Goal: Task Accomplishment & Management: Manage account settings

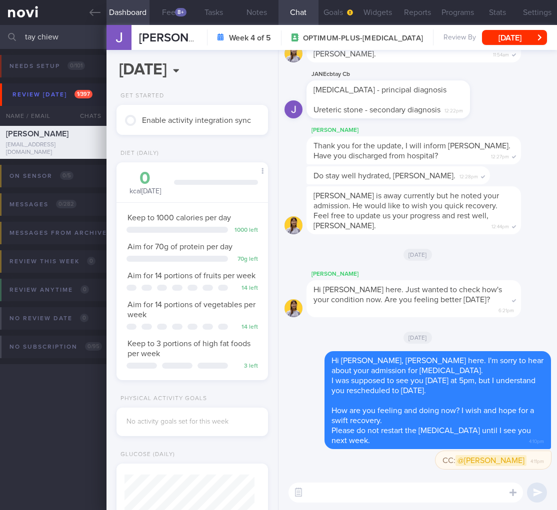
select select "9"
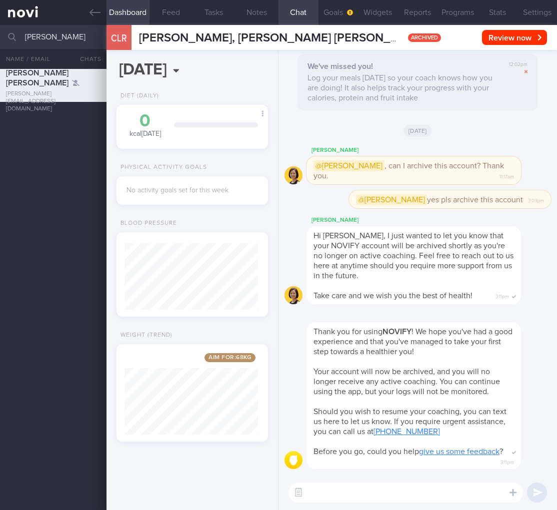
select select "9"
click at [530, 12] on button "Settings" at bounding box center [537, 12] width 40 height 25
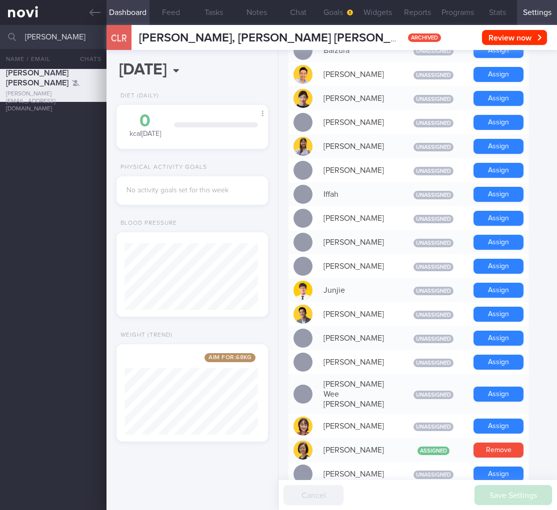
scroll to position [776, 0]
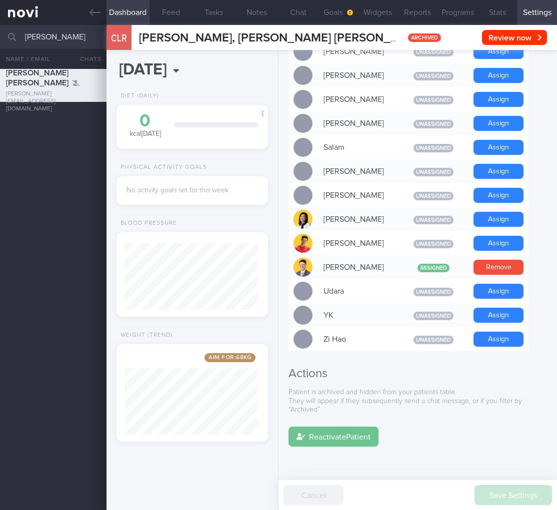
click at [346, 427] on button "Reactivate Patient" at bounding box center [333, 437] width 90 height 20
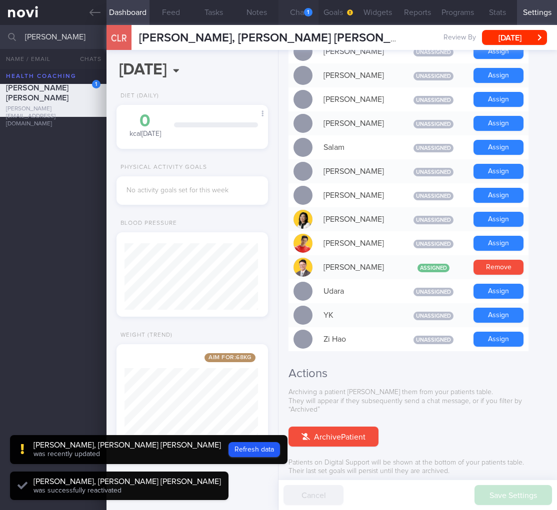
click at [297, 11] on button "Chat 1" at bounding box center [298, 12] width 40 height 25
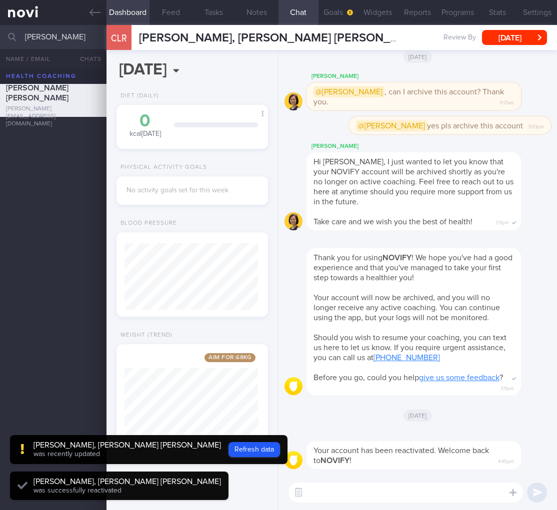
click at [304, 496] on button "button" at bounding box center [298, 493] width 18 height 18
click at [318, 492] on textarea at bounding box center [405, 493] width 234 height 20
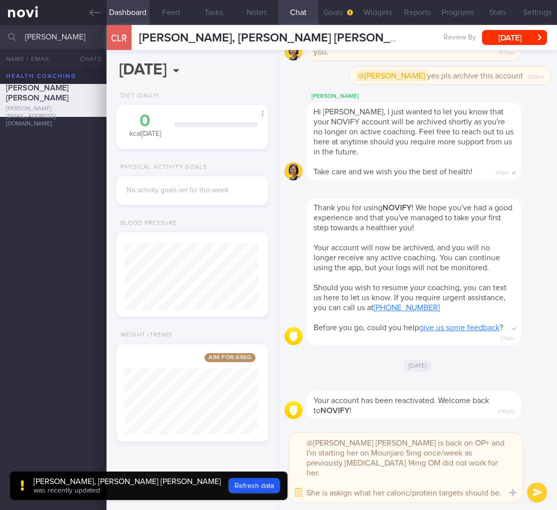
type textarea "@Mee Li Ms Cheryl Lee is back on OP+ and I'm starting her on Mounjaro 5mg once/…"
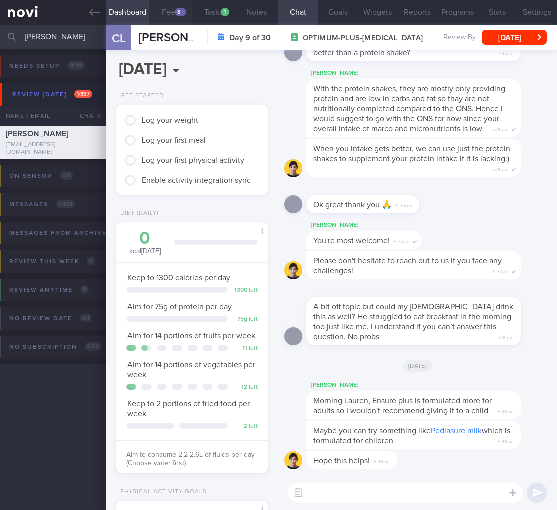
scroll to position [77, 126]
click at [172, 9] on button "Feed 8+" at bounding box center [170, 12] width 43 height 25
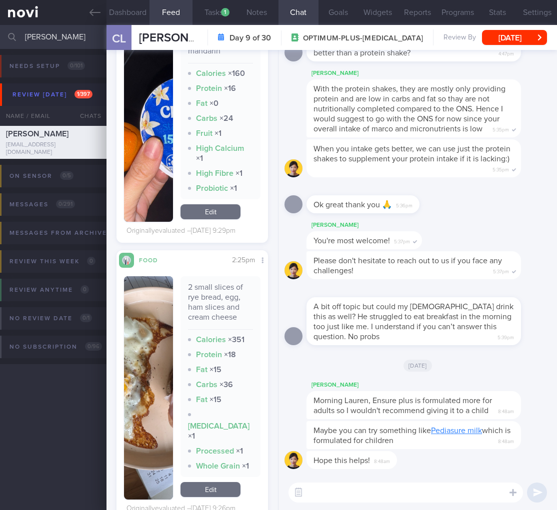
scroll to position [1678, 0]
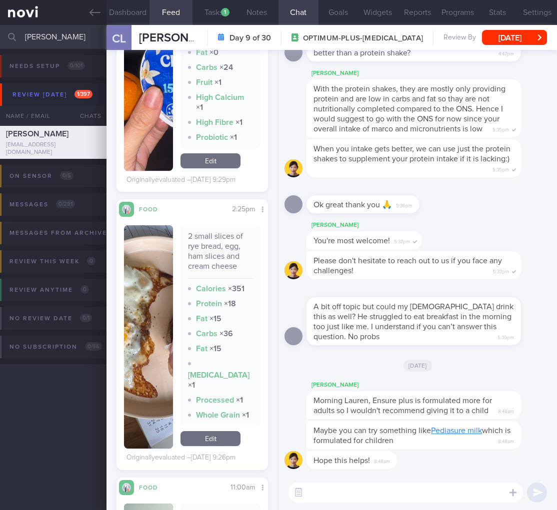
click at [146, 324] on img "button" at bounding box center [148, 336] width 49 height 223
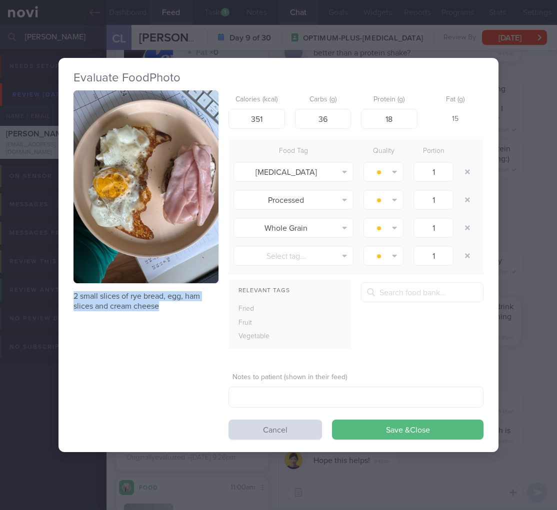
drag, startPoint x: 72, startPoint y: 293, endPoint x: 175, endPoint y: 303, distance: 103.4
click at [175, 303] on div "Evaluate Food Photo 2 small slices of rye bread, egg, ham slices and cream chee…" at bounding box center [278, 255] width 440 height 395
click at [511, 294] on div "Evaluate Food Photo 2 small slices of rye bread, egg, ham slices and cream chee…" at bounding box center [278, 255] width 557 height 510
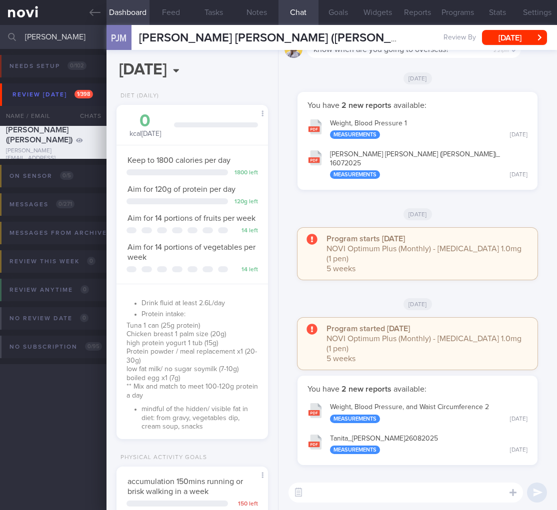
select select "9"
drag, startPoint x: 0, startPoint y: 0, endPoint x: -122, endPoint y: 36, distance: 127.6
click at [0, 36] on html "You are offline! Some functionality will be unavailable Patients New Users Coac…" at bounding box center [278, 255] width 557 height 510
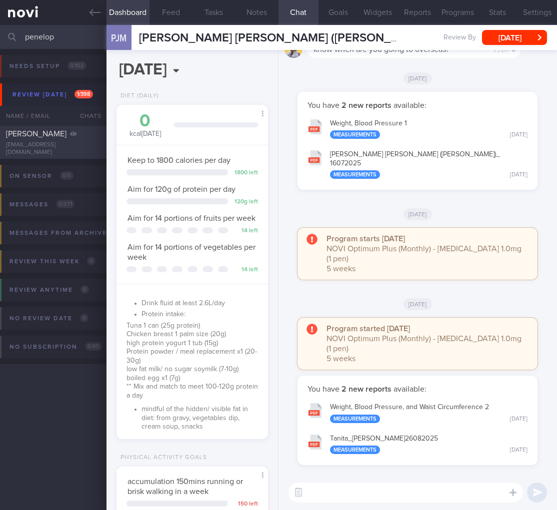
type input "penelop"
click at [34, 137] on span "Penelope Siraj" at bounding box center [36, 134] width 60 height 8
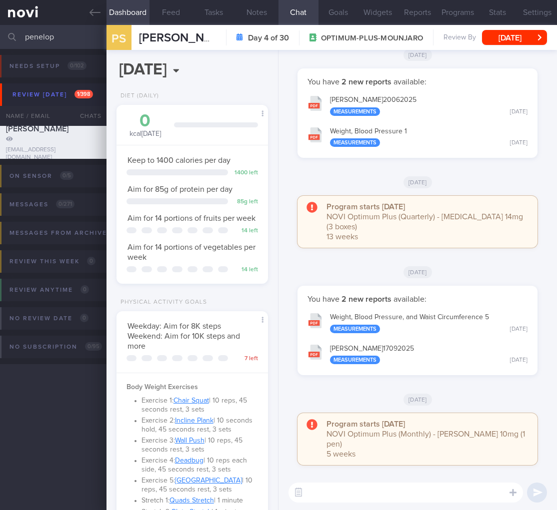
scroll to position [77, 126]
click at [171, 10] on button "Feed" at bounding box center [170, 12] width 43 height 25
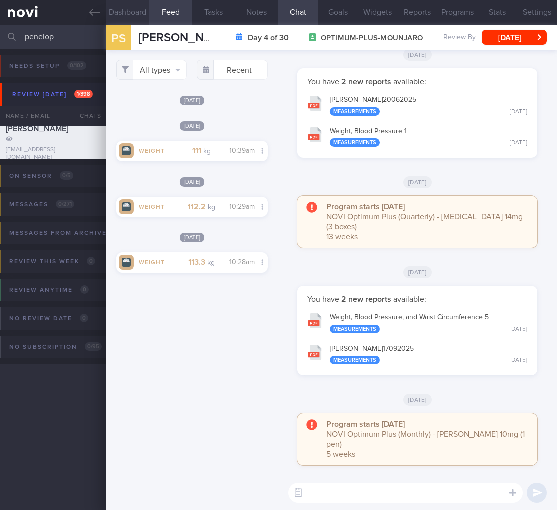
click at [121, 17] on button "Dashboard" at bounding box center [127, 12] width 43 height 25
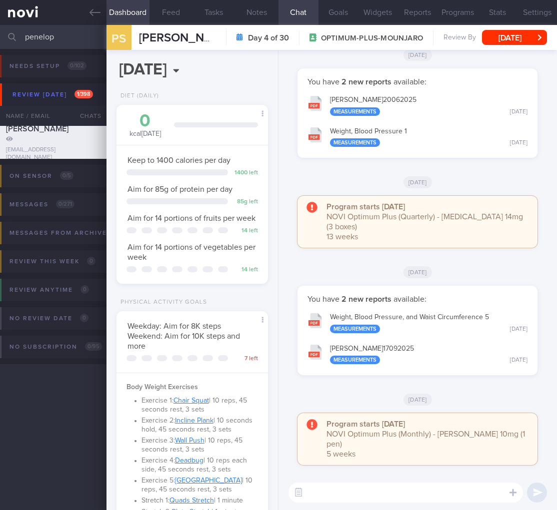
drag, startPoint x: 99, startPoint y: 36, endPoint x: 55, endPoint y: 36, distance: 44.0
click at [55, 36] on div "penelop Assigned patients Assigned patients All active patients Archived patien…" at bounding box center [278, 37] width 557 height 24
drag, startPoint x: 63, startPoint y: 35, endPoint x: -18, endPoint y: 33, distance: 81.0
click at [0, 33] on html "You are offline! Some functionality will be unavailable Patients New Users Coac…" at bounding box center [278, 255] width 557 height 510
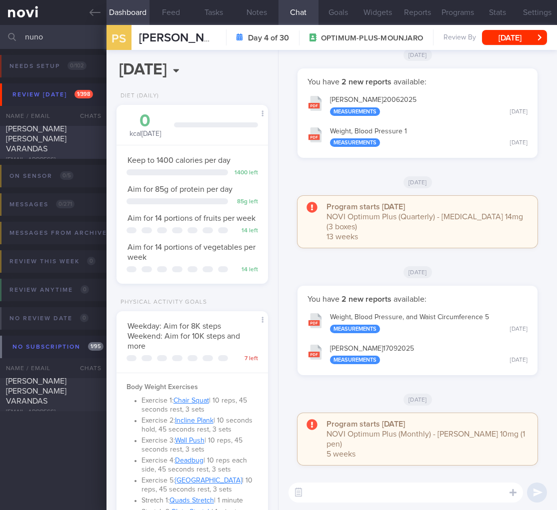
type input "nuno"
click at [44, 151] on div "NUNO MIGUEL DE AZEVEDO MOREIRA VARANDAS" at bounding box center [52, 134] width 92 height 40
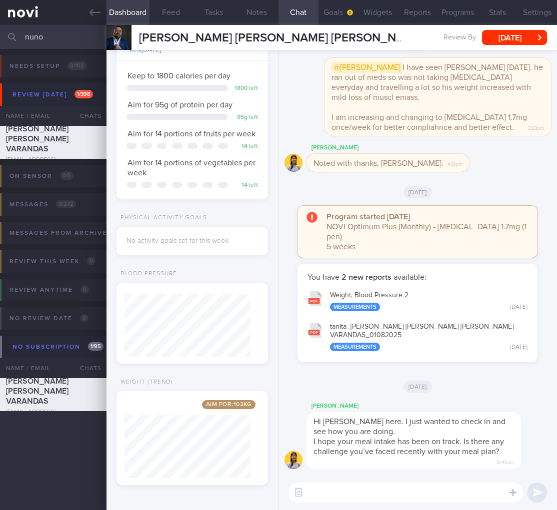
drag, startPoint x: 48, startPoint y: 35, endPoint x: 8, endPoint y: 34, distance: 40.5
click at [8, 34] on div "nuno Assigned patients Assigned patients All active patients Archived patients" at bounding box center [278, 37] width 557 height 24
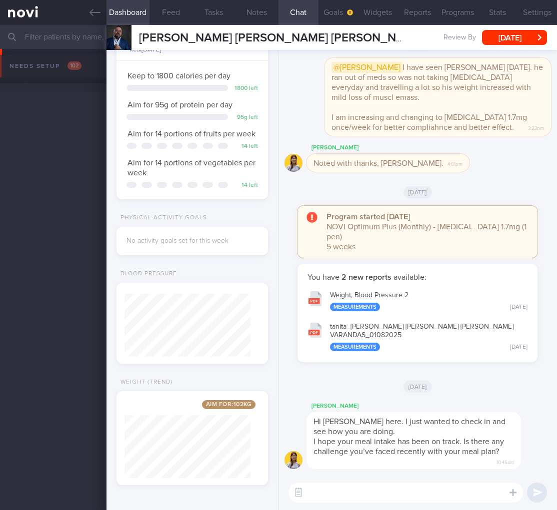
scroll to position [3100, 0]
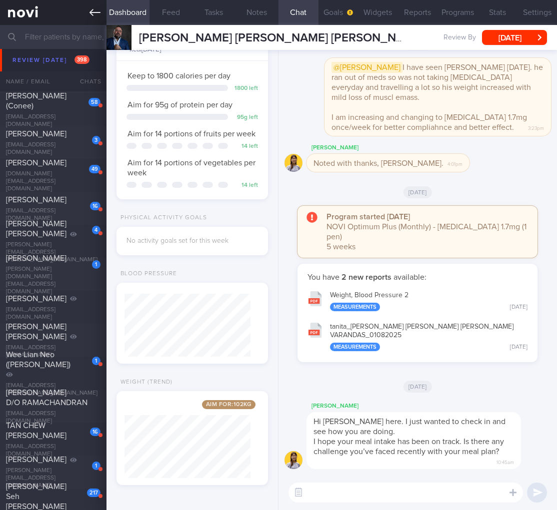
click at [87, 11] on link at bounding box center [53, 12] width 106 height 25
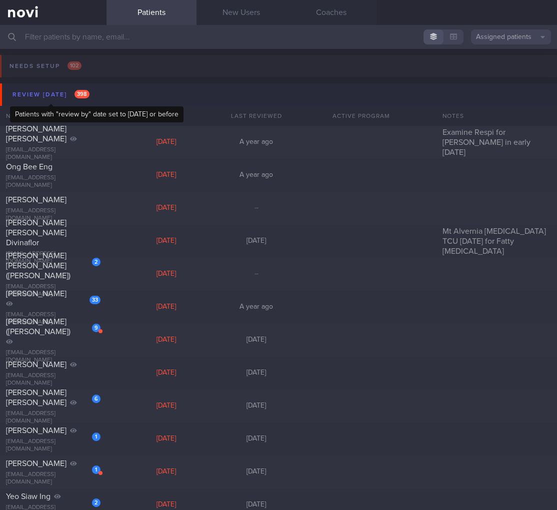
click at [72, 90] on div "Review today 398" at bounding box center [51, 94] width 82 height 13
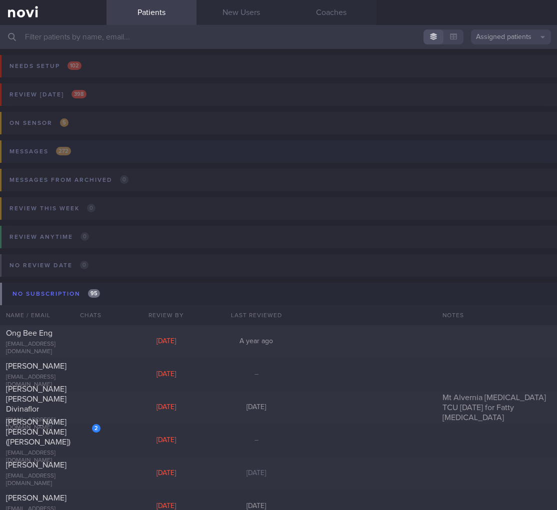
click at [78, 155] on button "Messages 272" at bounding box center [277, 154] width 560 height 28
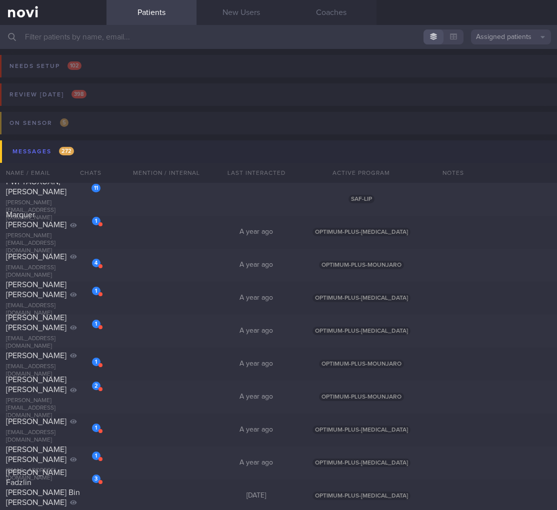
click at [79, 155] on button "Messages 272" at bounding box center [280, 151] width 560 height 22
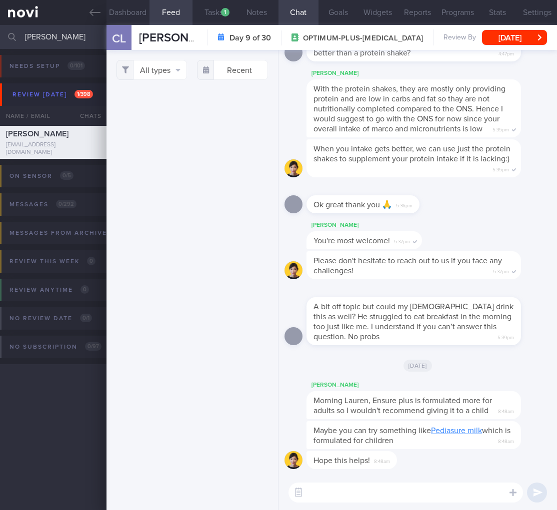
scroll to position [1678, 0]
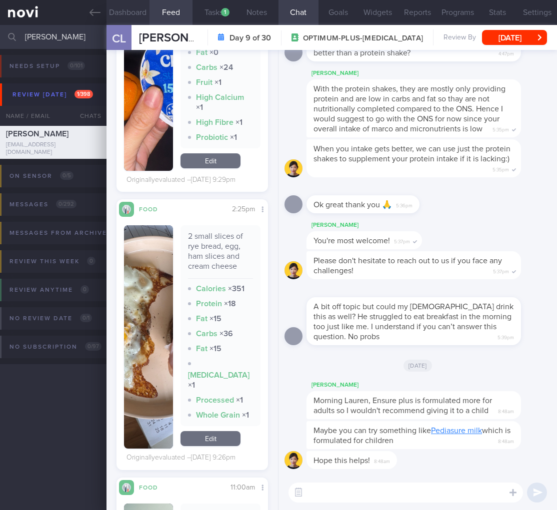
click at [143, 16] on button "Dashboard" at bounding box center [127, 12] width 43 height 25
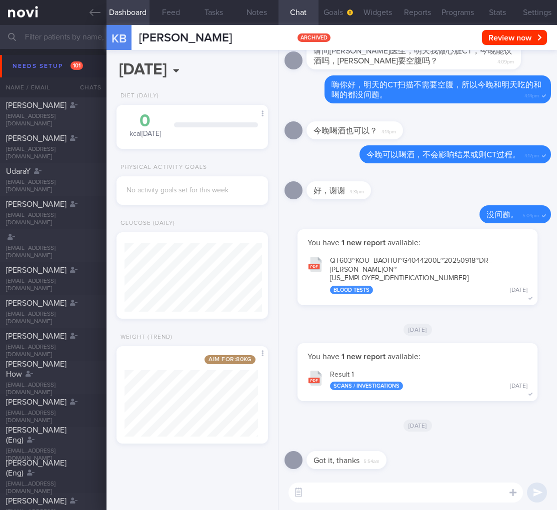
select select "9"
